Goal: Contribute content: Add original content to the website for others to see

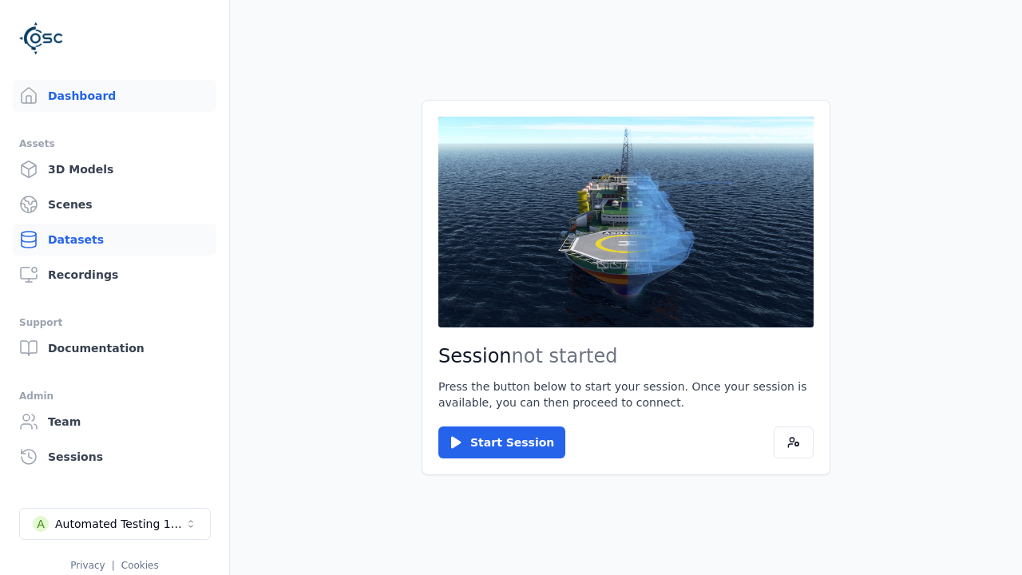
click at [114, 240] on link "Datasets" at bounding box center [115, 240] width 204 height 32
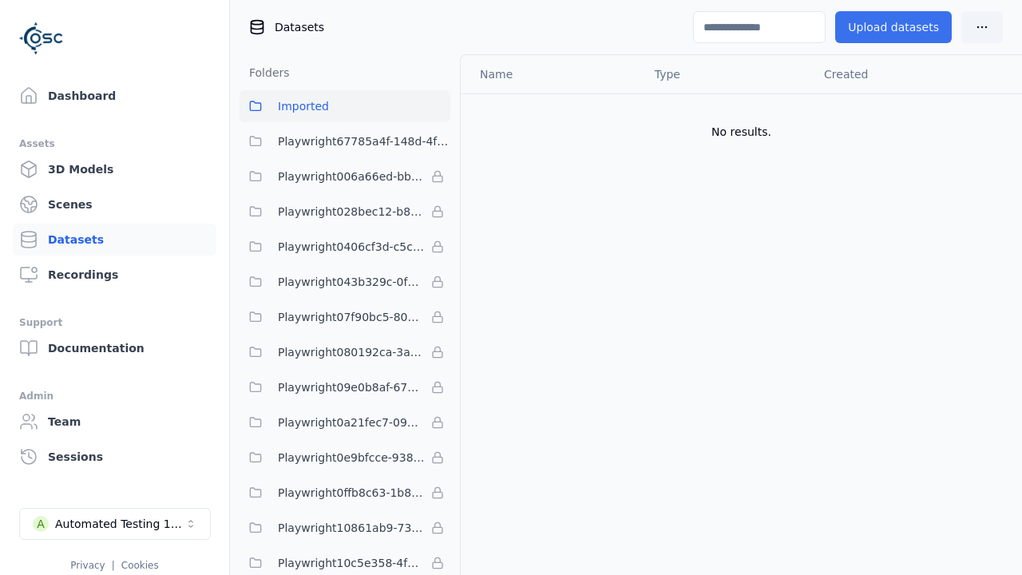
click at [898, 27] on button "Upload datasets" at bounding box center [893, 27] width 117 height 32
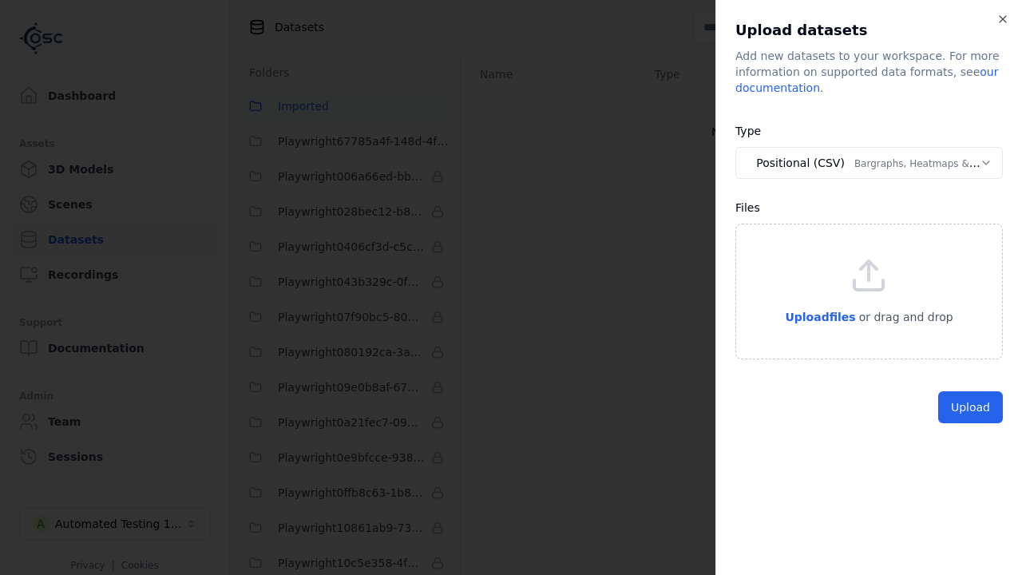
click at [869, 163] on button "Positional (CSV) Bargraphs, Heatmaps & Pins" at bounding box center [870, 163] width 268 height 32
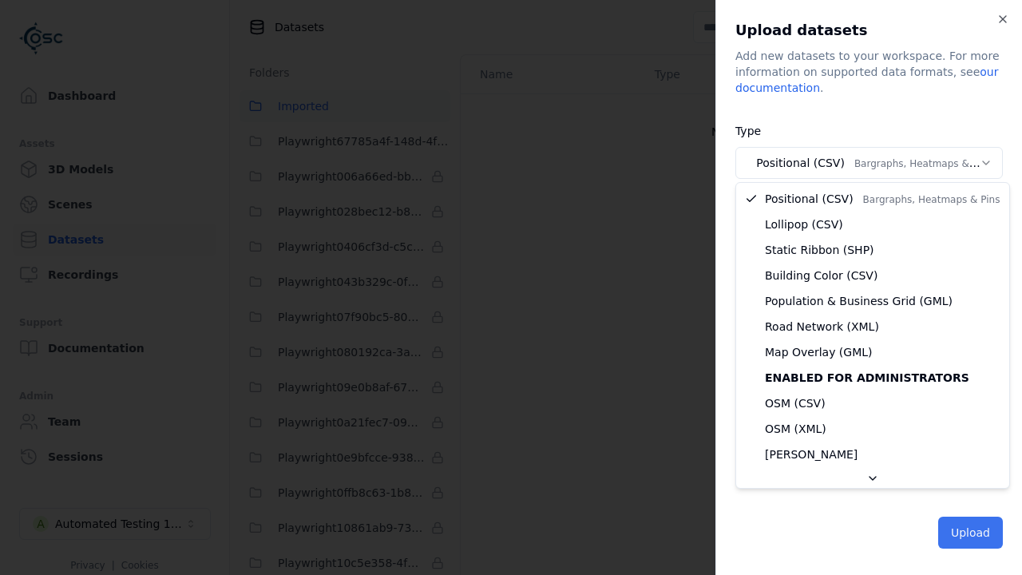
select select "*****"
click at [972, 531] on button "Upload" at bounding box center [970, 533] width 65 height 32
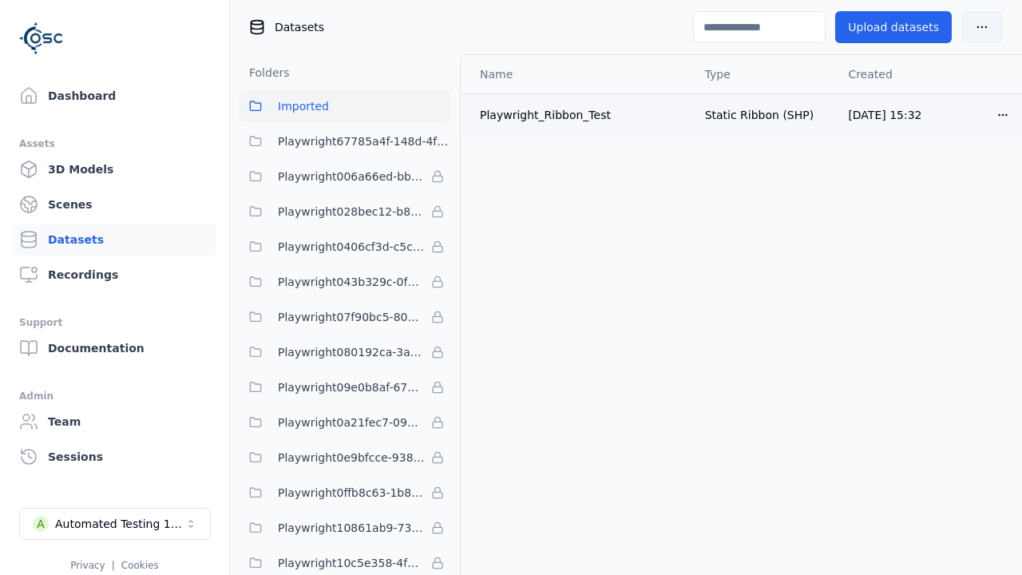
click at [1005, 115] on html "Support Dashboard Assets 3D Models Scenes Datasets Recordings Support Documenta…" at bounding box center [511, 287] width 1022 height 575
click at [794, 260] on html "Support Dashboard Assets 3D Models Scenes Datasets Recordings Support Documenta…" at bounding box center [511, 287] width 1022 height 575
click at [1004, 111] on html "Support Dashboard Assets 3D Models Scenes Datasets Recordings Support Documenta…" at bounding box center [511, 287] width 1022 height 575
click at [966, 184] on div "Delete" at bounding box center [968, 176] width 94 height 26
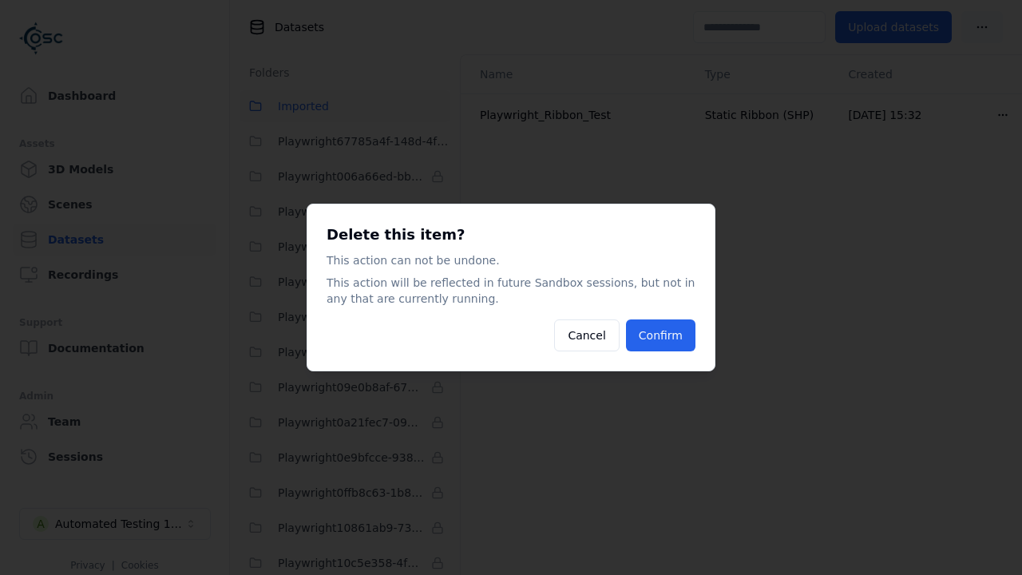
drag, startPoint x: 668, startPoint y: 331, endPoint x: 986, endPoint y: 220, distance: 337.4
click at [668, 331] on button "Confirm" at bounding box center [660, 335] width 69 height 32
